Goal: Navigation & Orientation: Find specific page/section

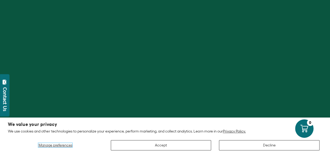
click at [63, 144] on span "Manage preferences" at bounding box center [55, 145] width 34 height 4
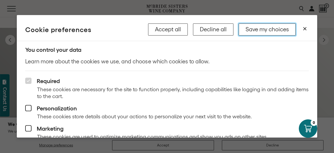
click at [275, 28] on button "Save my choices" at bounding box center [267, 29] width 57 height 12
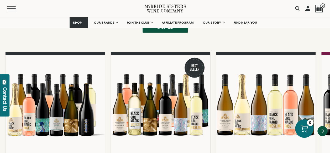
scroll to position [394, 0]
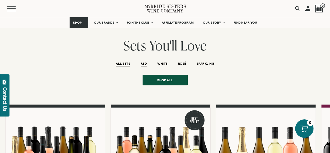
click at [143, 62] on span "RED" at bounding box center [144, 64] width 6 height 4
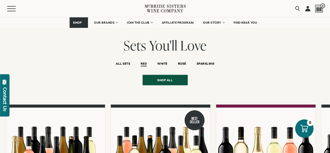
click at [142, 62] on span "RED" at bounding box center [144, 64] width 6 height 4
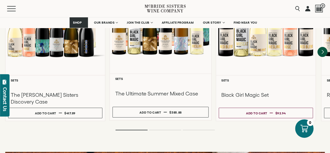
scroll to position [551, 0]
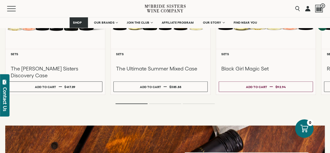
click at [157, 103] on ol at bounding box center [165, 104] width 210 height 2
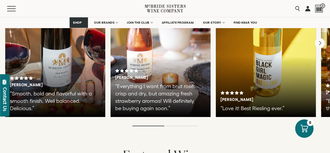
scroll to position [1023, 0]
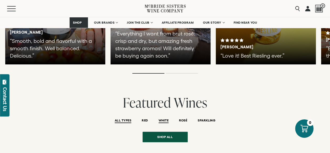
click at [165, 118] on span "WHITE" at bounding box center [163, 120] width 10 height 4
click at [144, 118] on span "RED" at bounding box center [145, 120] width 6 height 4
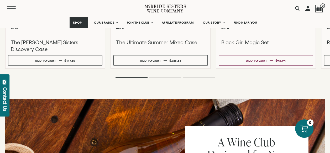
scroll to position [551, 0]
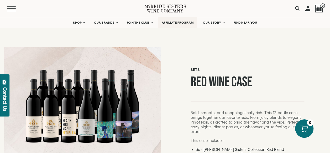
click at [192, 23] on span "AFFILIATE PROGRAM" at bounding box center [178, 23] width 32 height 4
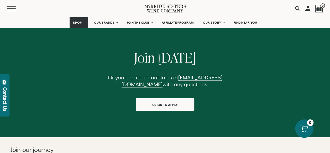
scroll to position [394, 0]
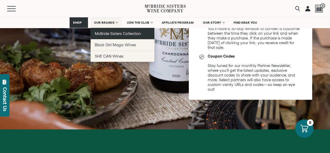
click at [107, 36] on link "McBride Sisters Collection" at bounding box center [123, 33] width 64 height 11
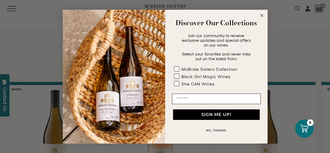
scroll to position [420, 0]
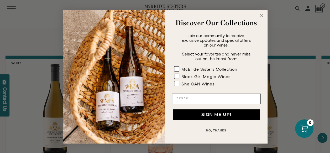
click at [260, 15] on circle "Close dialog" at bounding box center [261, 15] width 6 height 6
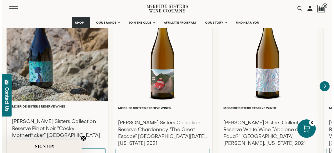
scroll to position [892, 0]
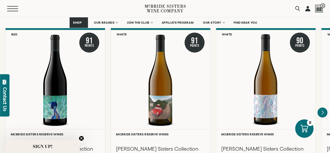
click at [12, 7] on button "Menu" at bounding box center [16, 8] width 19 height 5
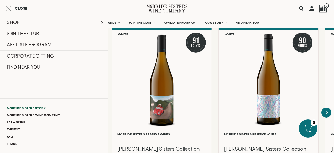
click at [38, 107] on link "McBride Sisters Story" at bounding box center [54, 107] width 108 height 7
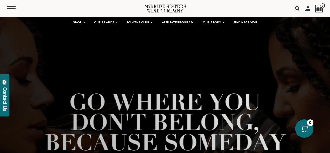
click at [165, 8] on icon at bounding box center [165, 8] width 41 height 15
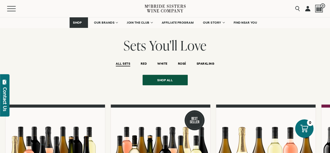
scroll to position [472, 0]
